Goal: Find specific page/section: Find specific page/section

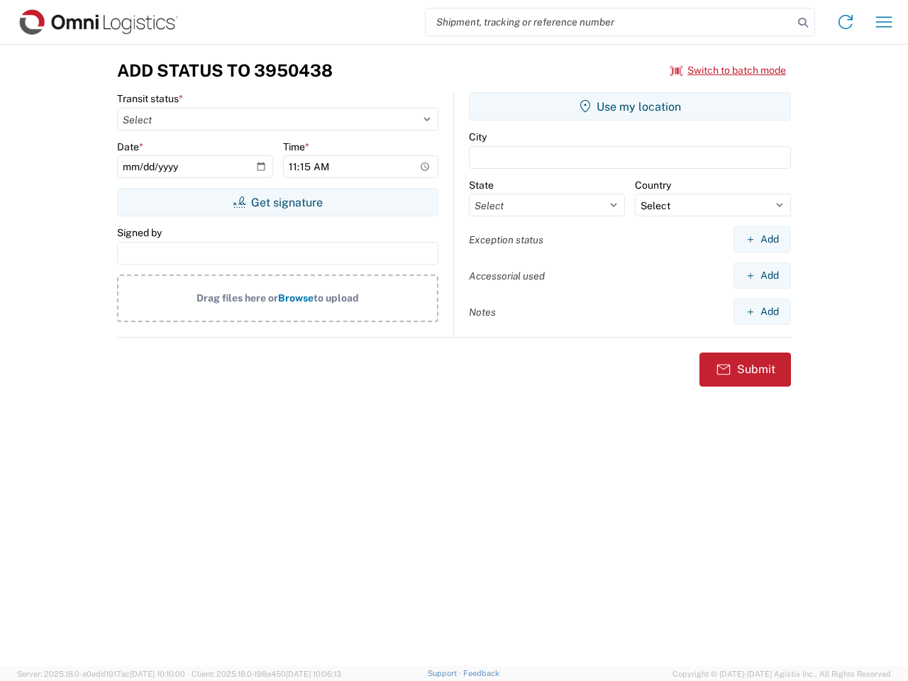
click at [609, 22] on input "search" at bounding box center [609, 22] width 367 height 27
click at [803, 23] on icon at bounding box center [803, 23] width 20 height 20
click at [846, 22] on icon at bounding box center [845, 22] width 23 height 23
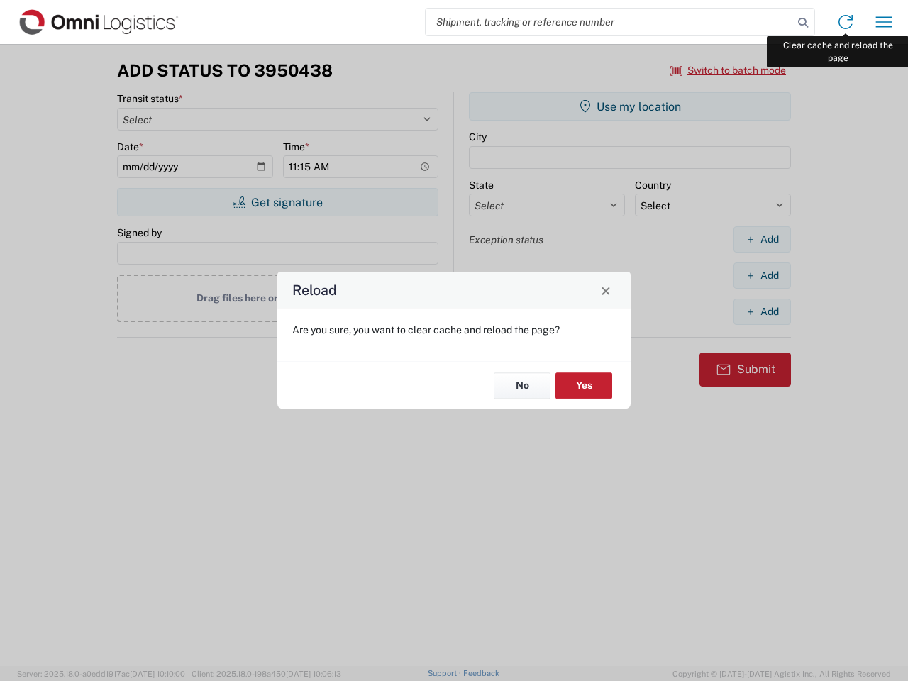
click at [884, 22] on div "Reload Are you sure, you want to clear cache and reload the page? No Yes" at bounding box center [454, 340] width 908 height 681
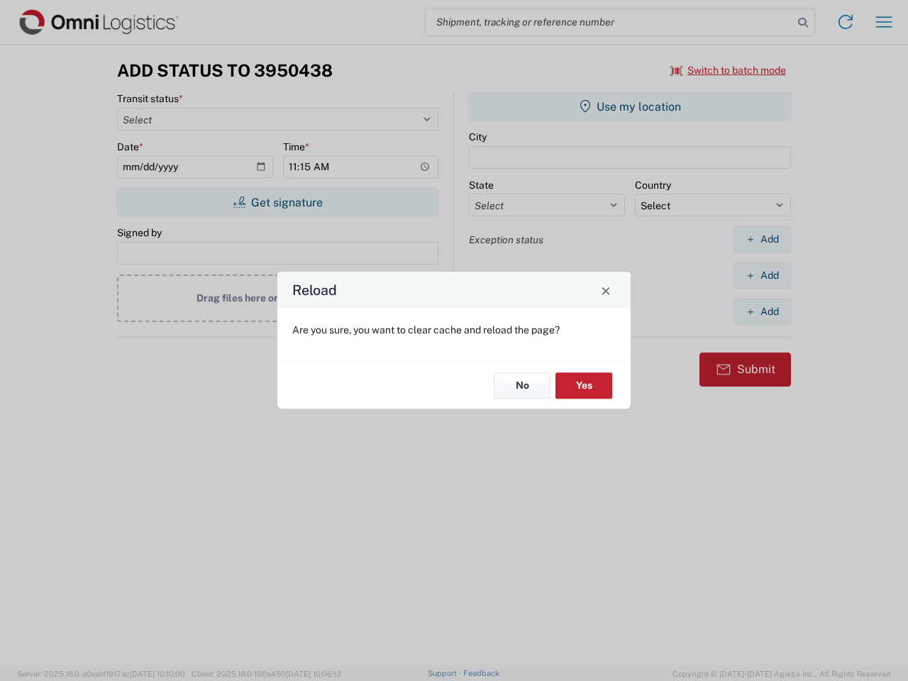
click at [728, 70] on div "Reload Are you sure, you want to clear cache and reload the page? No Yes" at bounding box center [454, 340] width 908 height 681
click at [277, 202] on div "Reload Are you sure, you want to clear cache and reload the page? No Yes" at bounding box center [454, 340] width 908 height 681
click at [630, 106] on div "Reload Are you sure, you want to clear cache and reload the page? No Yes" at bounding box center [454, 340] width 908 height 681
click at [762, 239] on div "Reload Are you sure, you want to clear cache and reload the page? No Yes" at bounding box center [454, 340] width 908 height 681
click at [762, 275] on div "Reload Are you sure, you want to clear cache and reload the page? No Yes" at bounding box center [454, 340] width 908 height 681
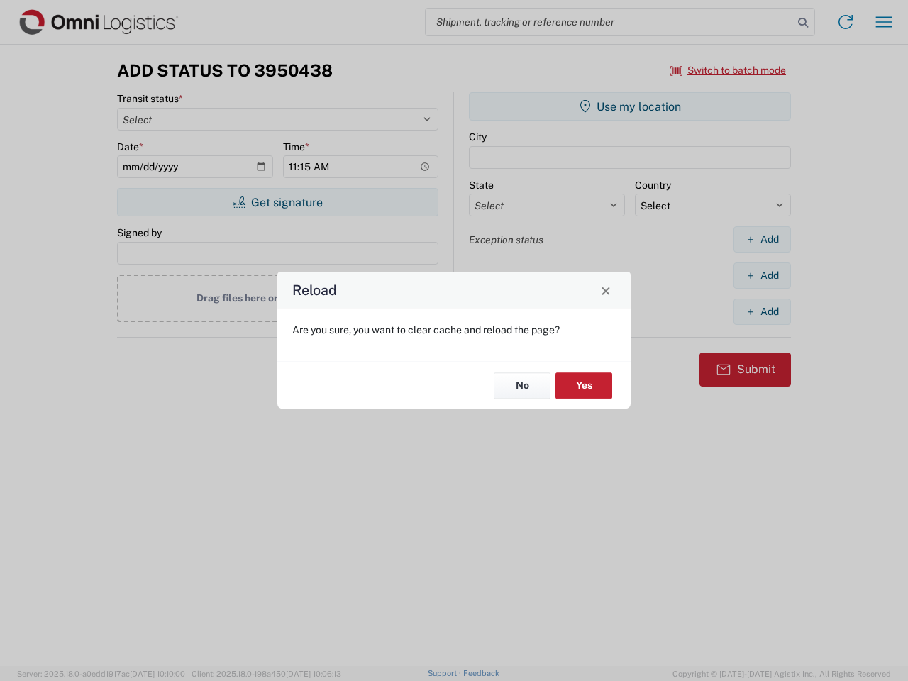
click at [762, 311] on div "Reload Are you sure, you want to clear cache and reload the page? No Yes" at bounding box center [454, 340] width 908 height 681
